Goal: Information Seeking & Learning: Learn about a topic

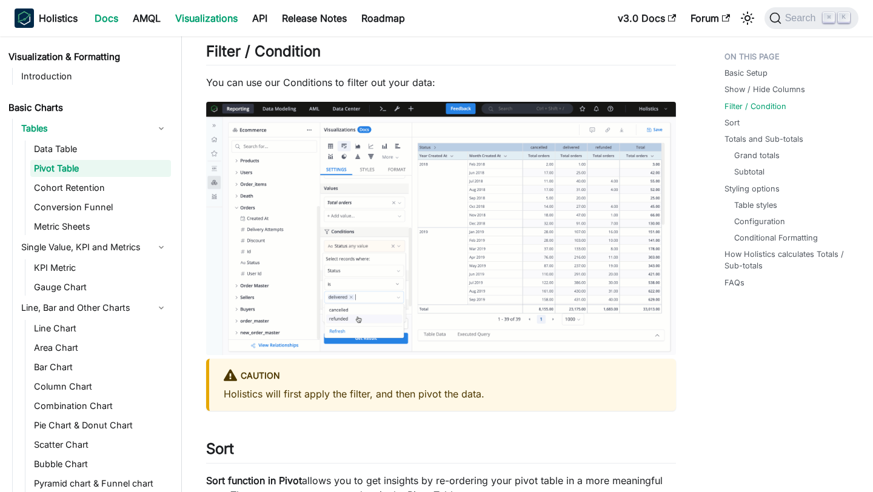
click at [113, 13] on link "Docs" at bounding box center [106, 17] width 38 height 19
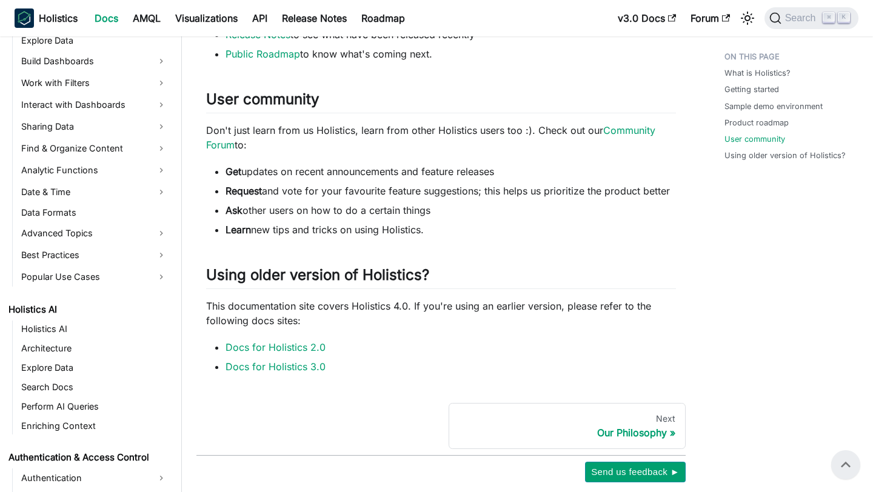
scroll to position [330, 0]
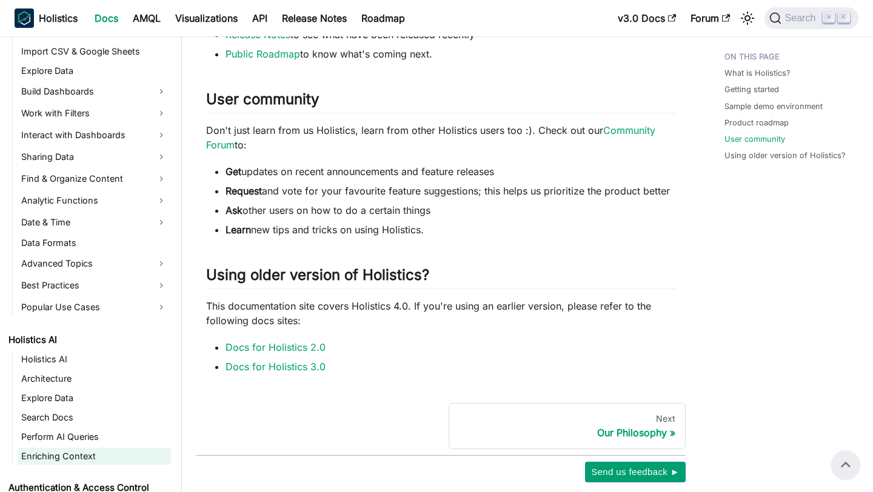
click at [78, 455] on link "Enriching Context" at bounding box center [94, 456] width 153 height 17
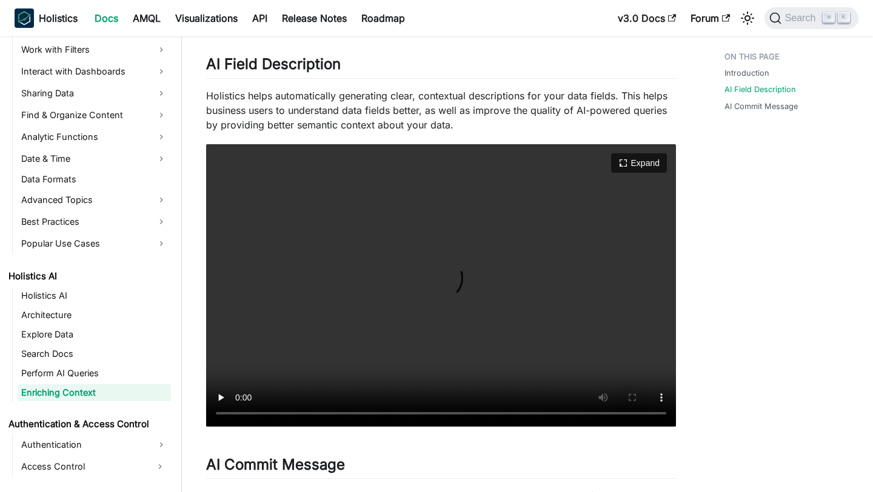
scroll to position [146, 0]
click at [392, 349] on video "Your browser does not support embedding video, but you can download it ." at bounding box center [441, 286] width 470 height 283
click at [413, 300] on video "Your browser does not support embedding video, but you can download it ." at bounding box center [441, 286] width 470 height 283
click at [349, 62] on link "​" at bounding box center [348, 65] width 14 height 18
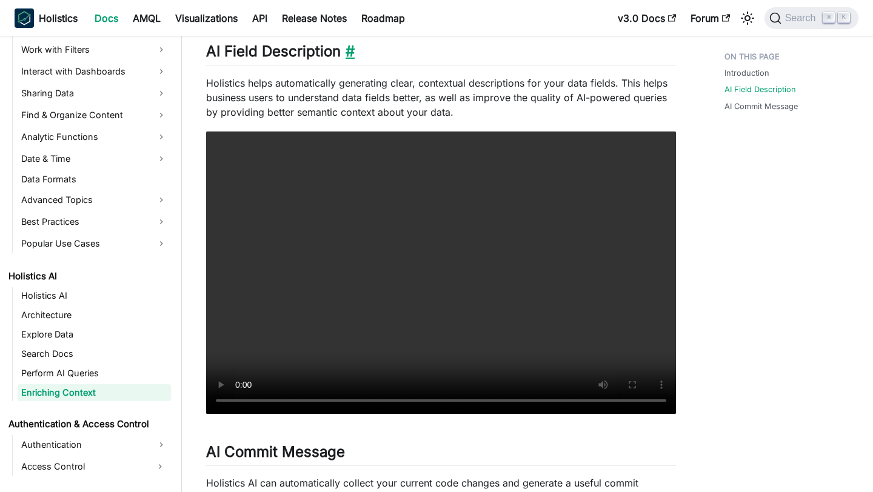
click at [347, 57] on link "​" at bounding box center [348, 51] width 14 height 18
